Goal: Task Accomplishment & Management: Use online tool/utility

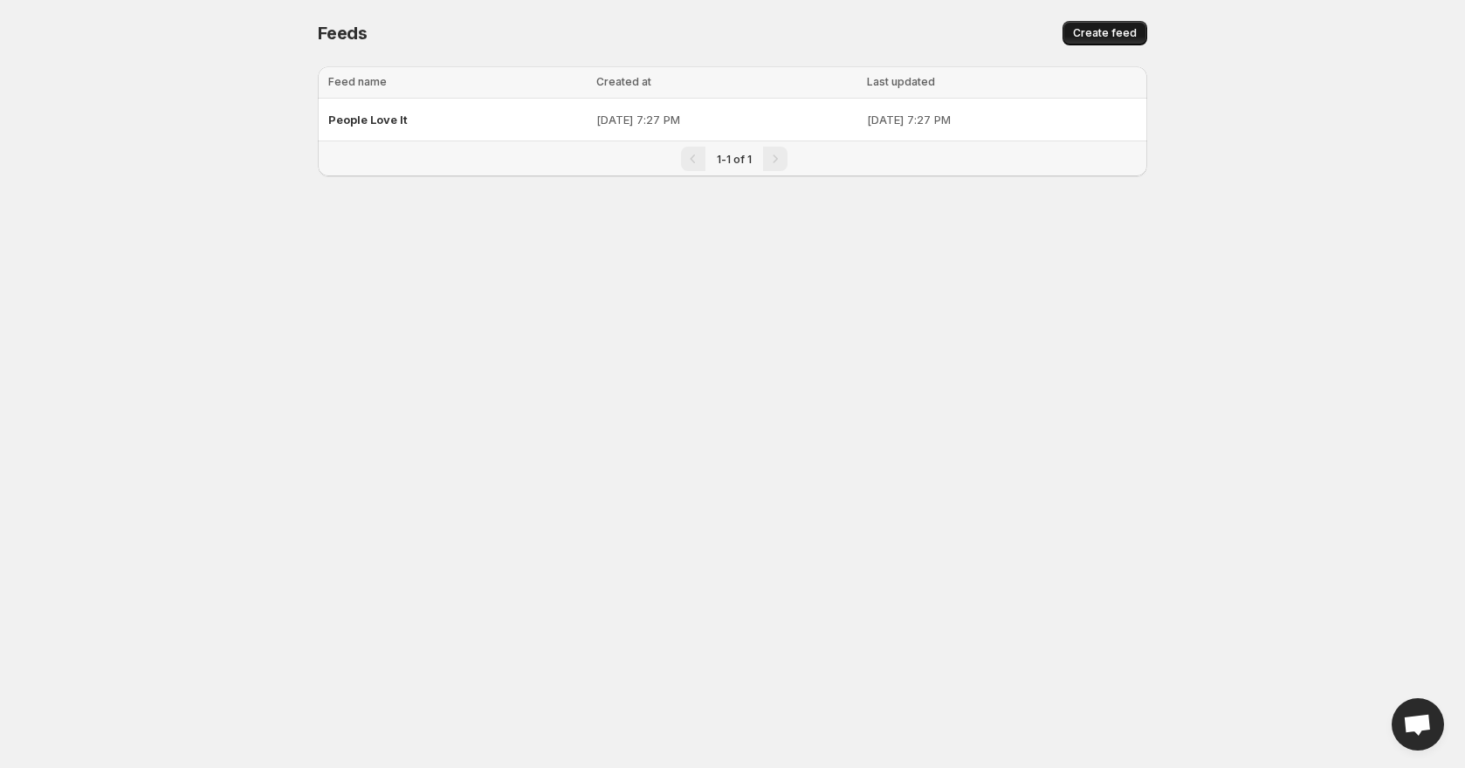
click at [1116, 31] on span "Create feed" at bounding box center [1105, 33] width 64 height 14
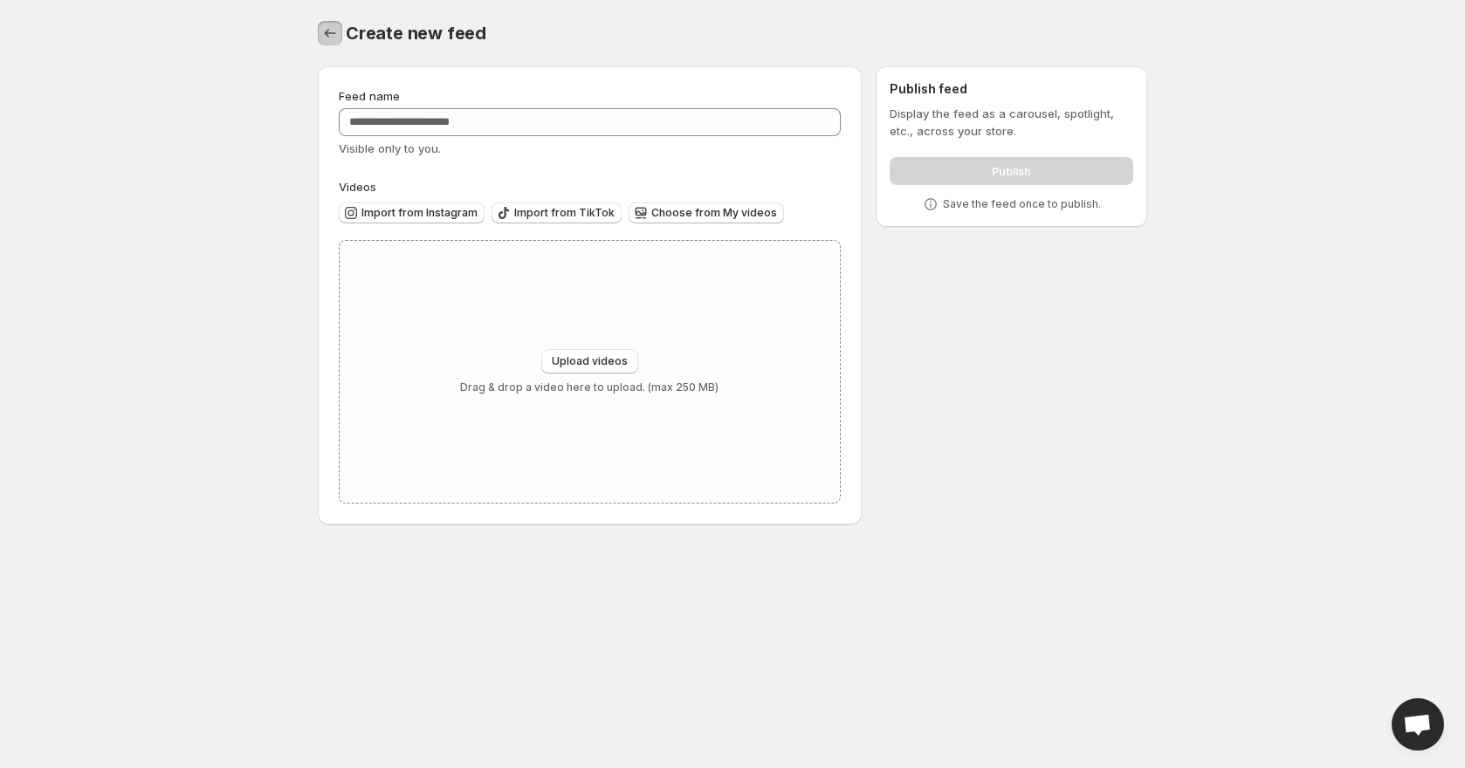
click at [326, 24] on button "Settings" at bounding box center [330, 33] width 24 height 24
